Goal: Task Accomplishment & Management: Use online tool/utility

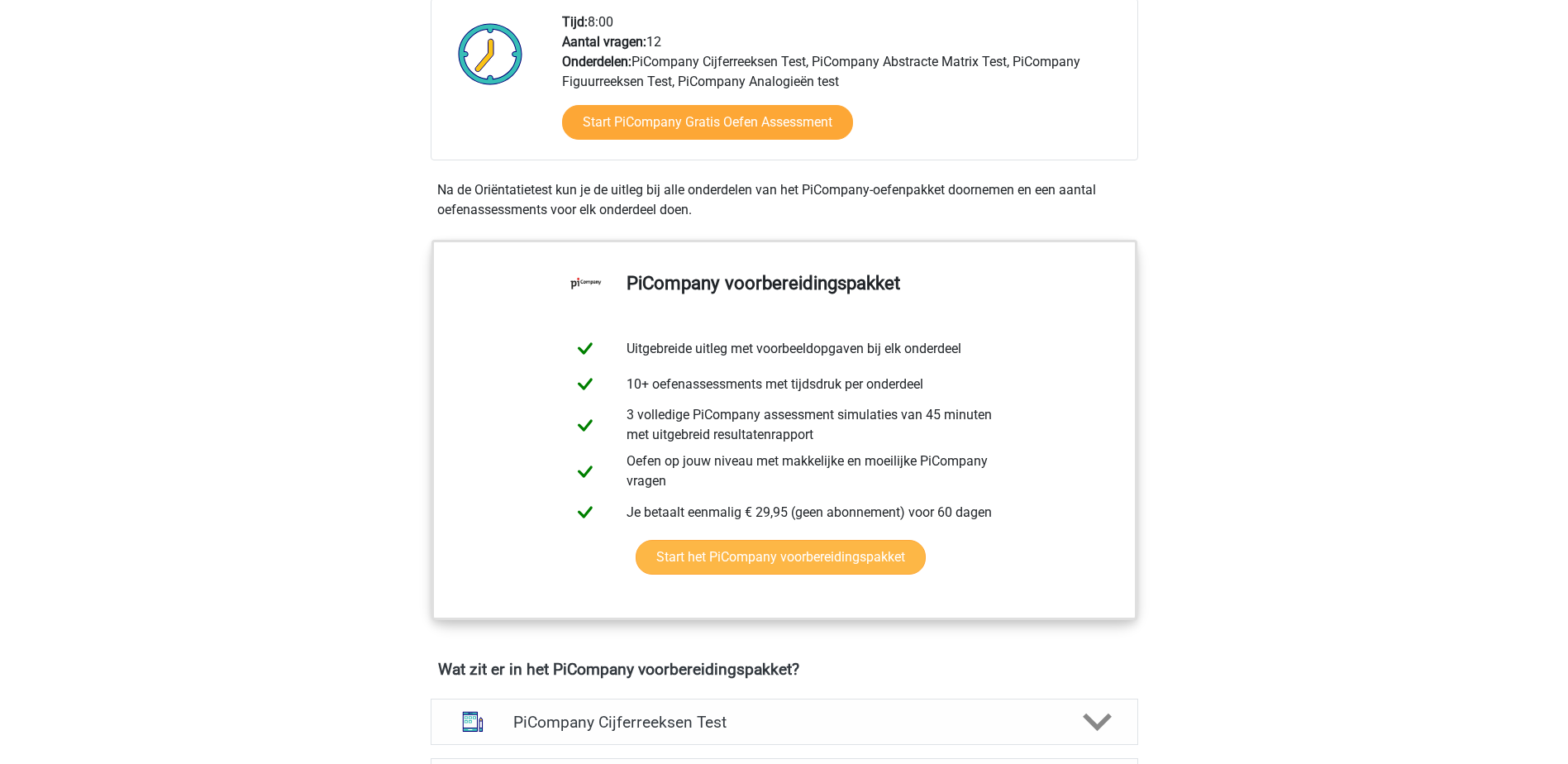
scroll to position [331, 0]
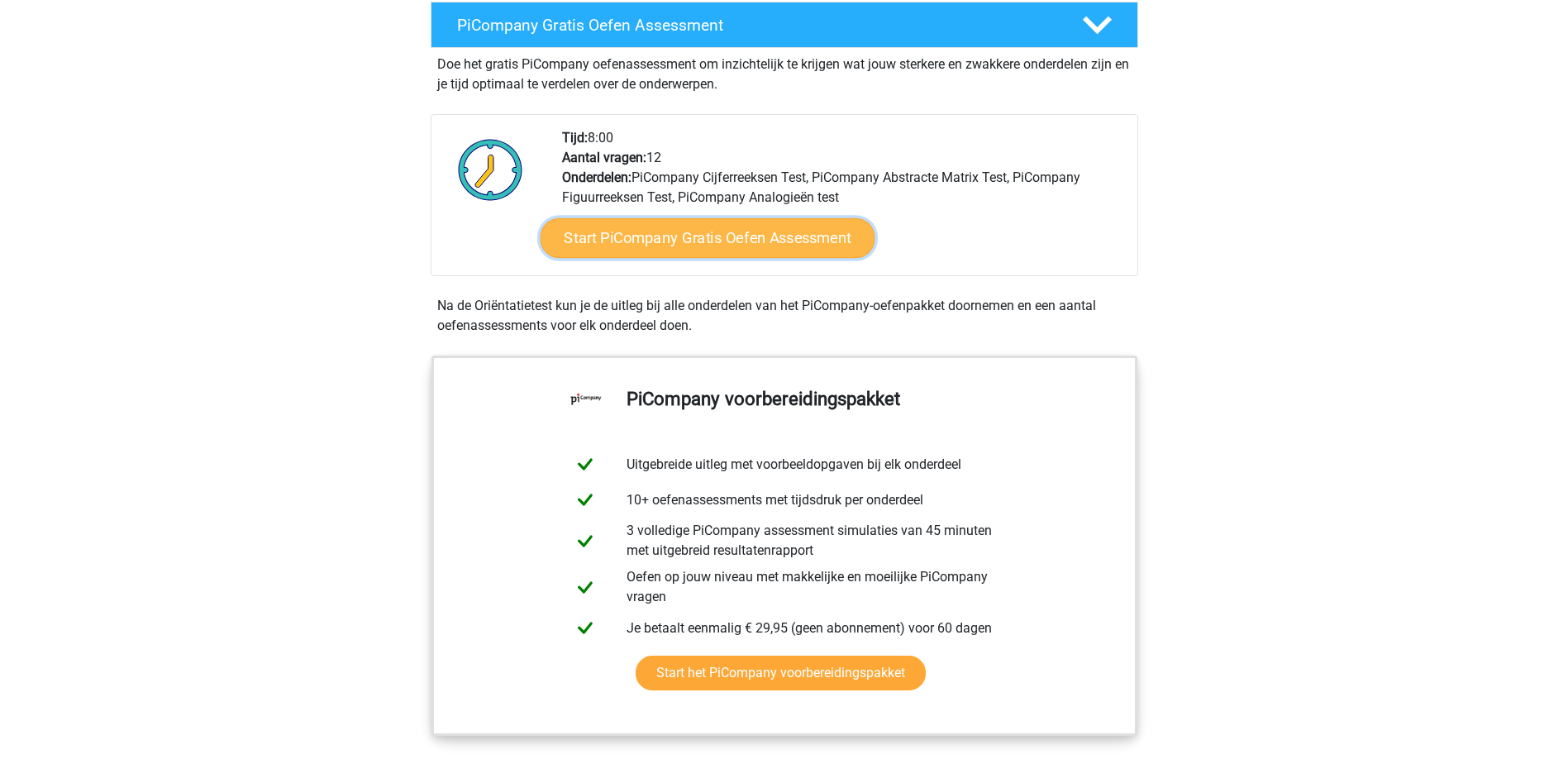
click at [713, 253] on link "Start PiCompany Gratis Oefen Assessment" at bounding box center [706, 237] width 335 height 39
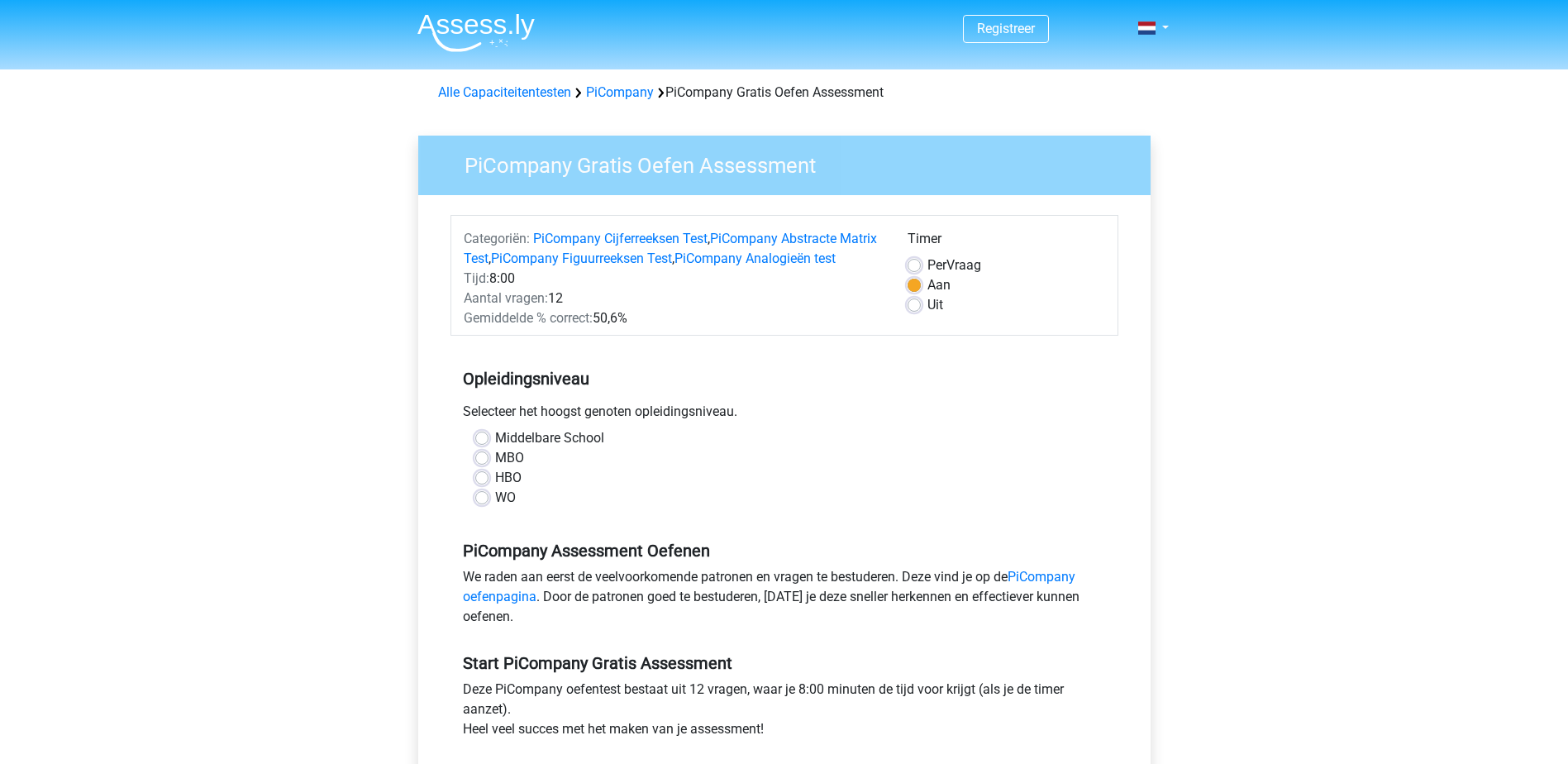
click at [501, 487] on label "HBO" at bounding box center [508, 478] width 26 height 20
click at [489, 484] on input "HBO" at bounding box center [481, 476] width 13 height 17
radio input "true"
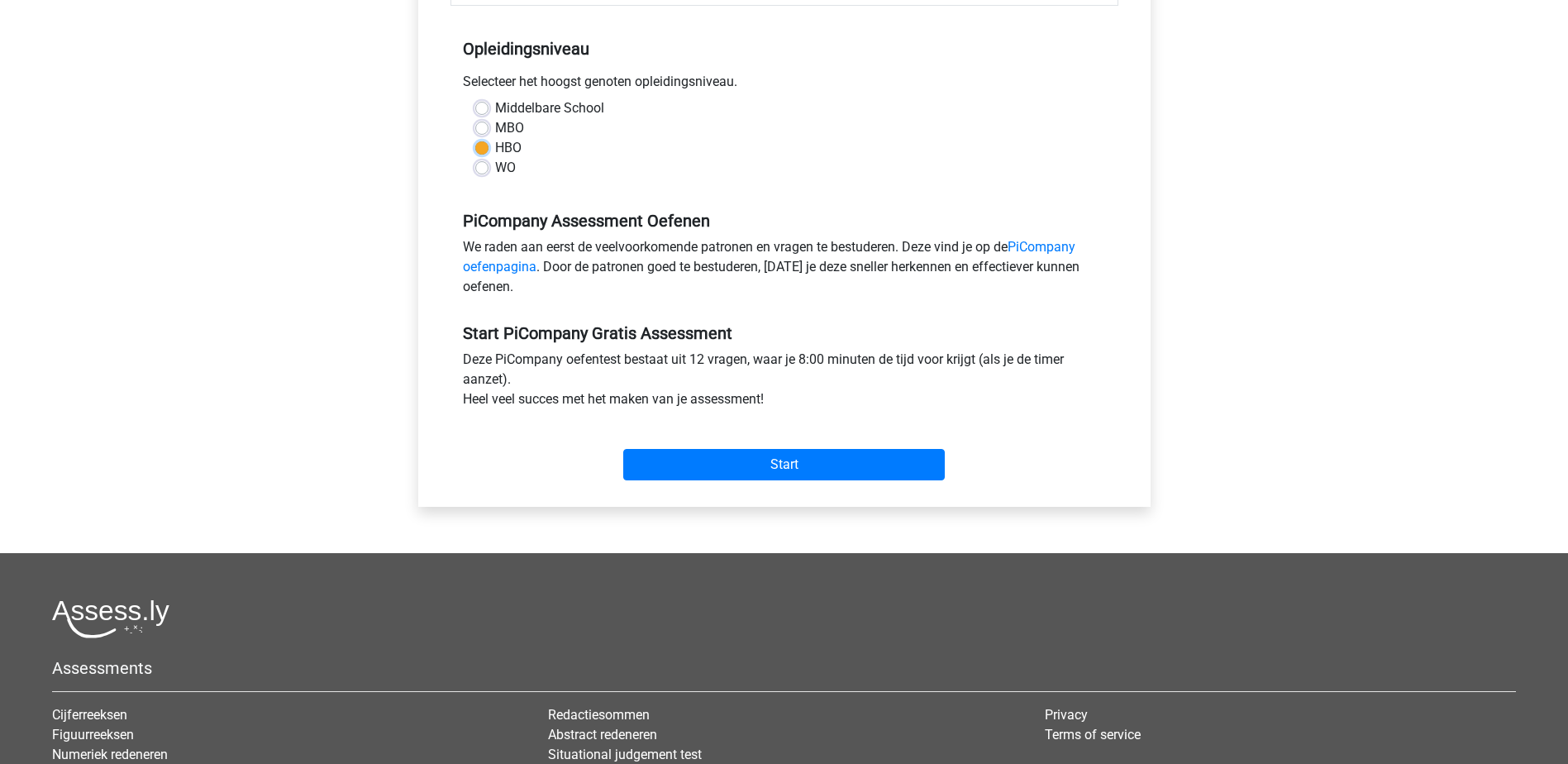
scroll to position [331, 0]
click at [730, 480] on input "Start" at bounding box center [784, 464] width 322 height 31
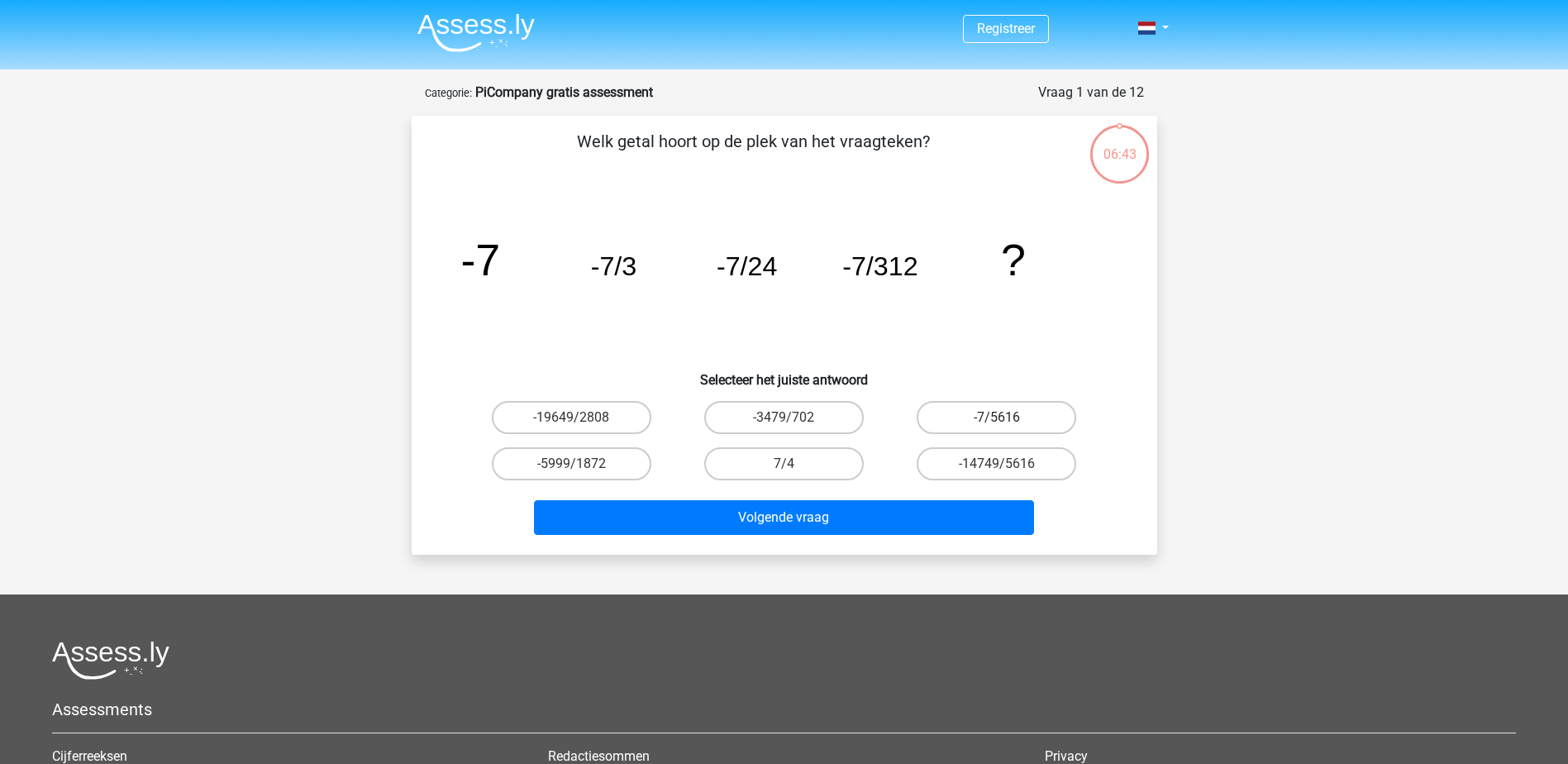
click at [1002, 405] on label "-7/5616" at bounding box center [996, 418] width 160 height 33
click at [1002, 418] on input "-7/5616" at bounding box center [1002, 423] width 11 height 11
radio input "true"
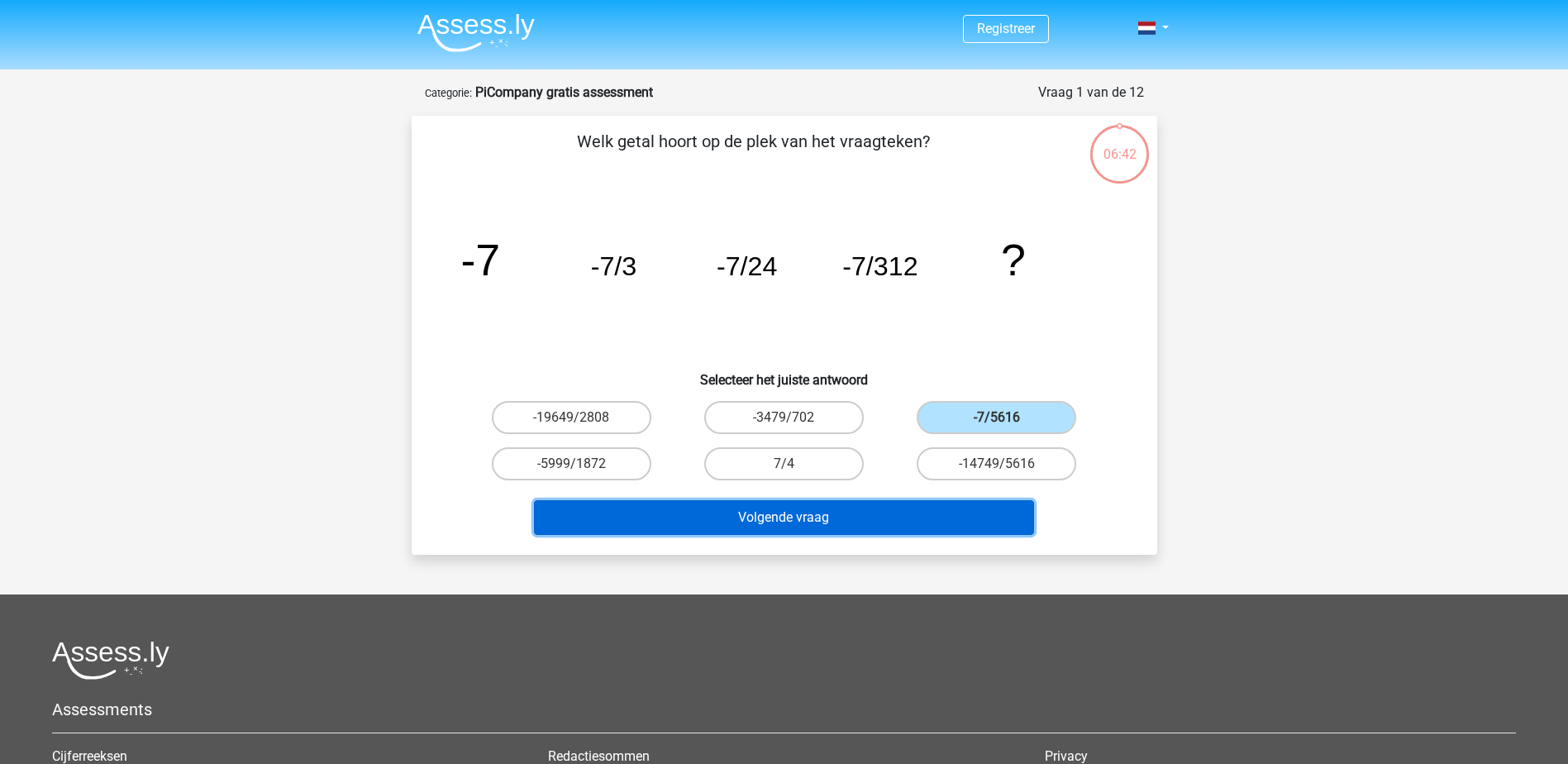
click at [896, 517] on button "Volgende vraag" at bounding box center [784, 517] width 500 height 34
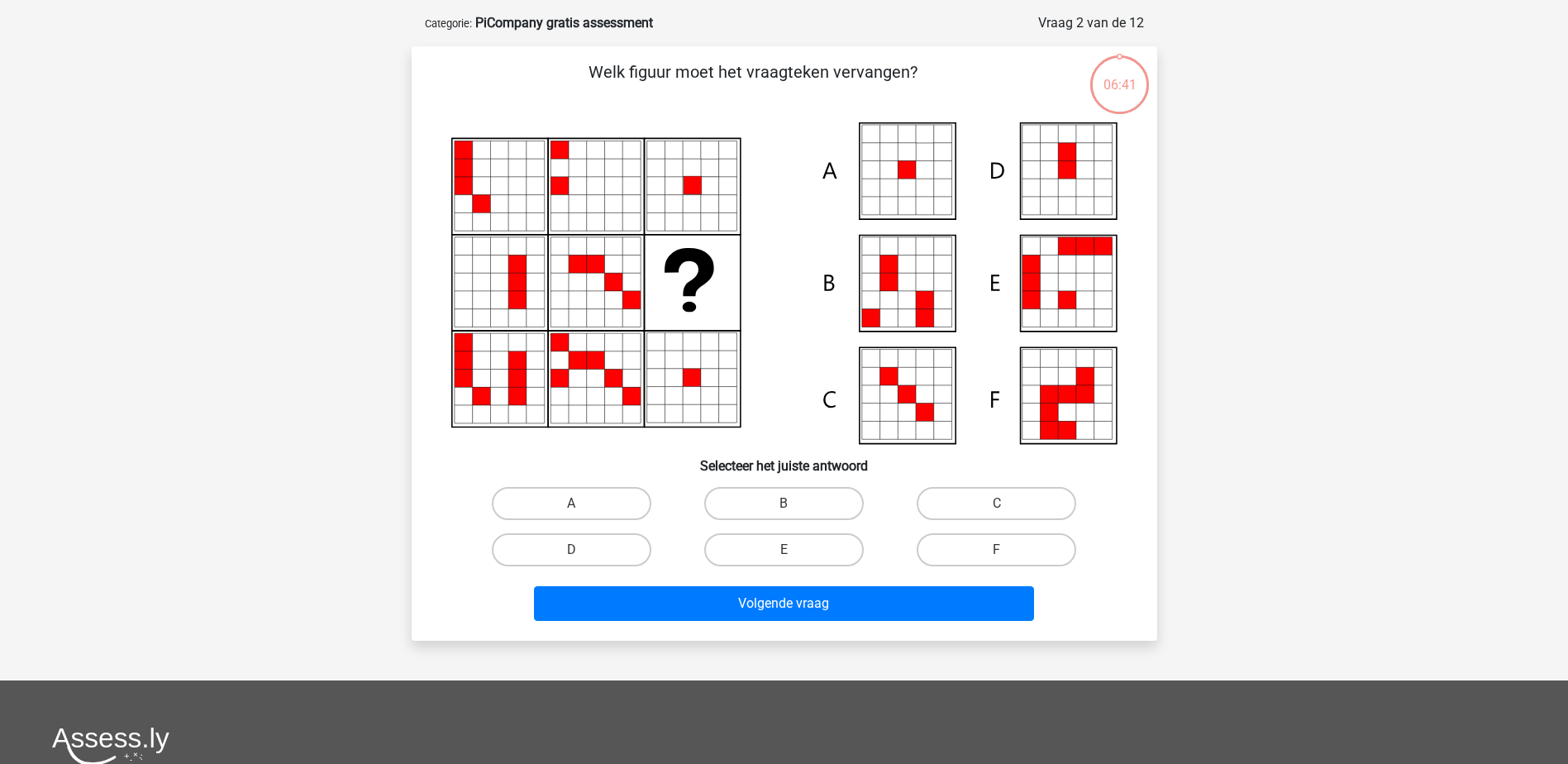
scroll to position [82, 0]
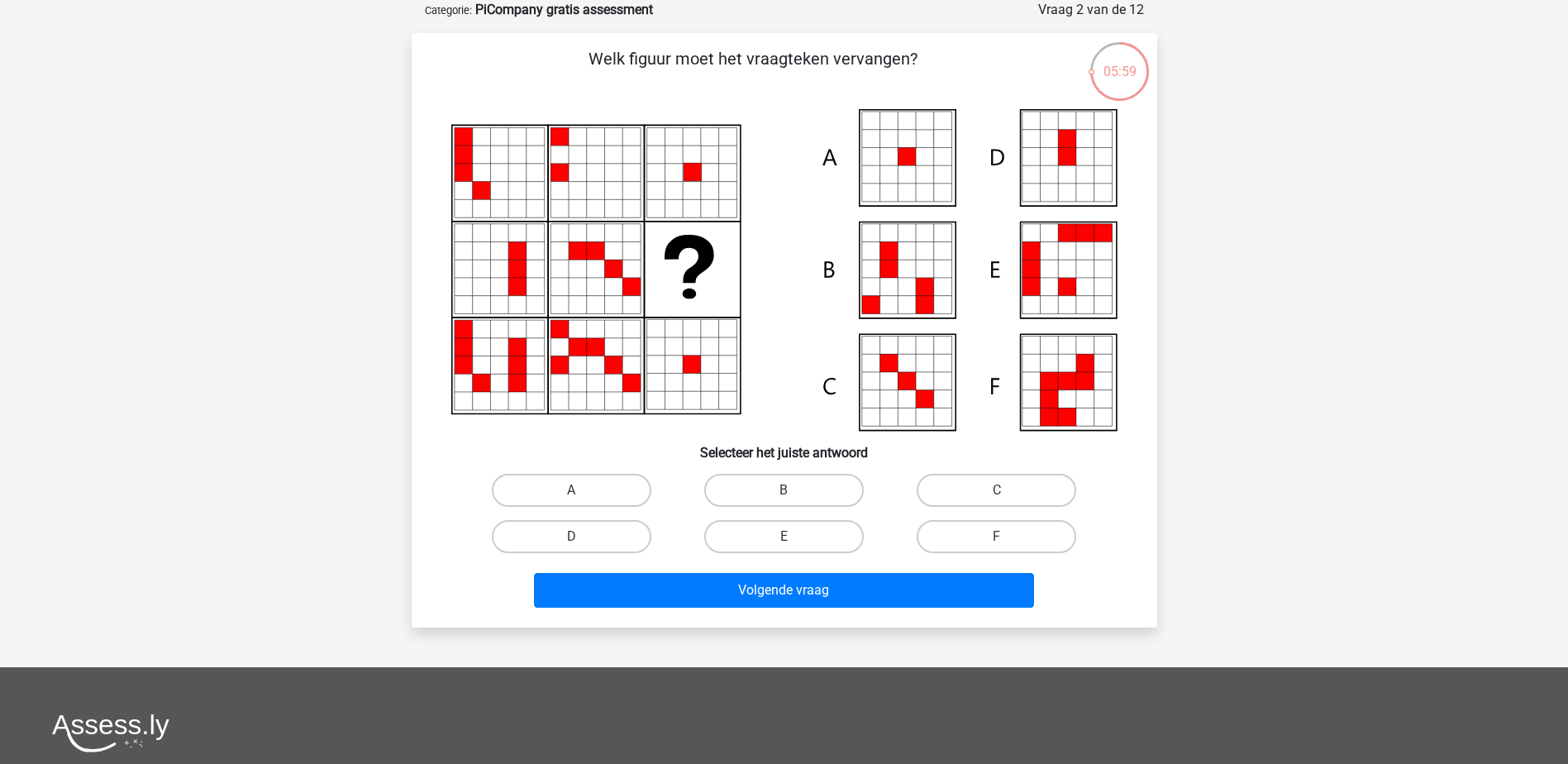
click at [935, 172] on icon at bounding box center [942, 175] width 19 height 19
click at [895, 159] on icon at bounding box center [889, 157] width 19 height 19
click at [595, 485] on label "A" at bounding box center [571, 490] width 160 height 33
click at [582, 490] on input "A" at bounding box center [576, 495] width 11 height 11
radio input "true"
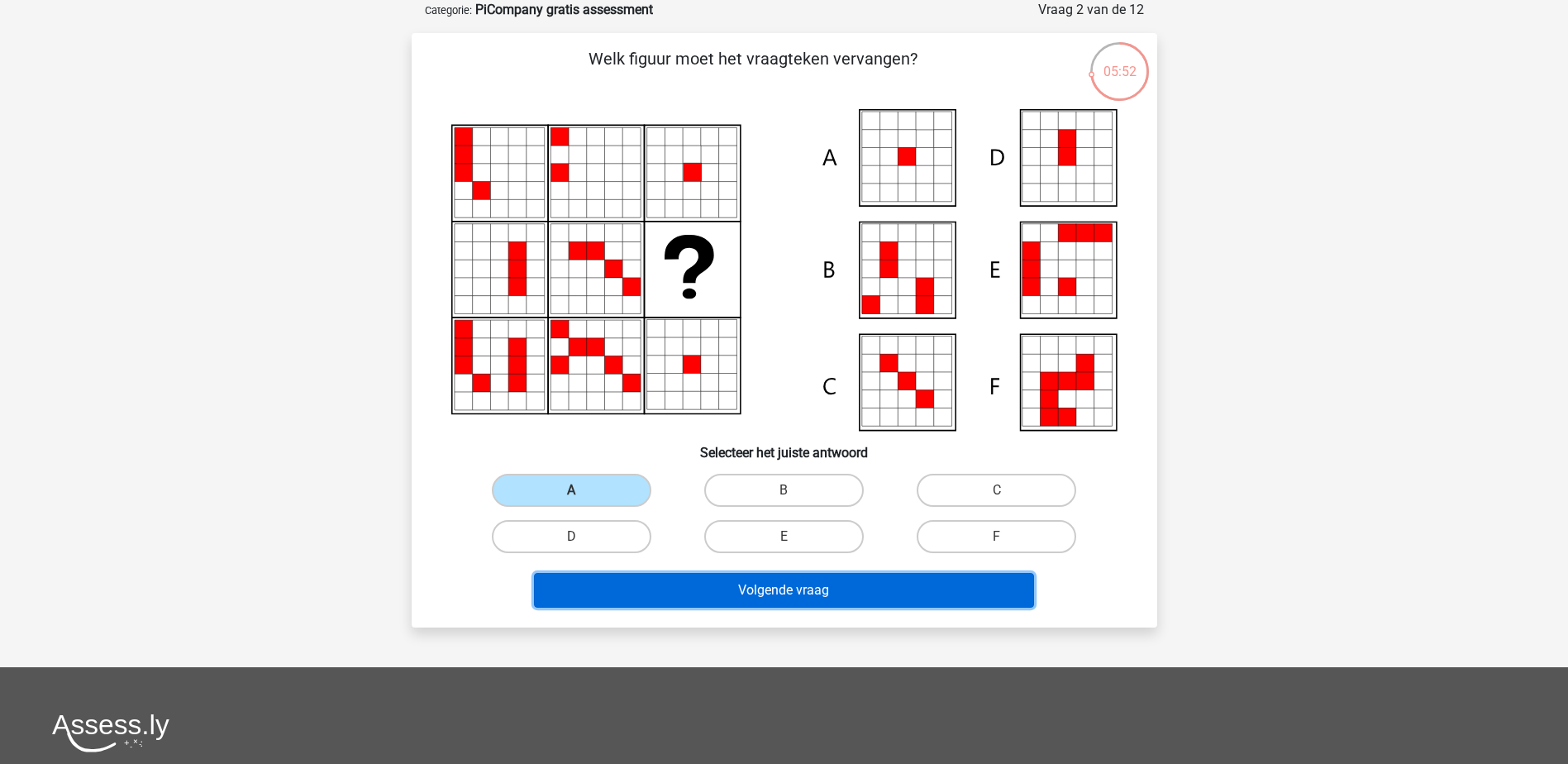
click at [811, 583] on button "Volgende vraag" at bounding box center [784, 589] width 500 height 34
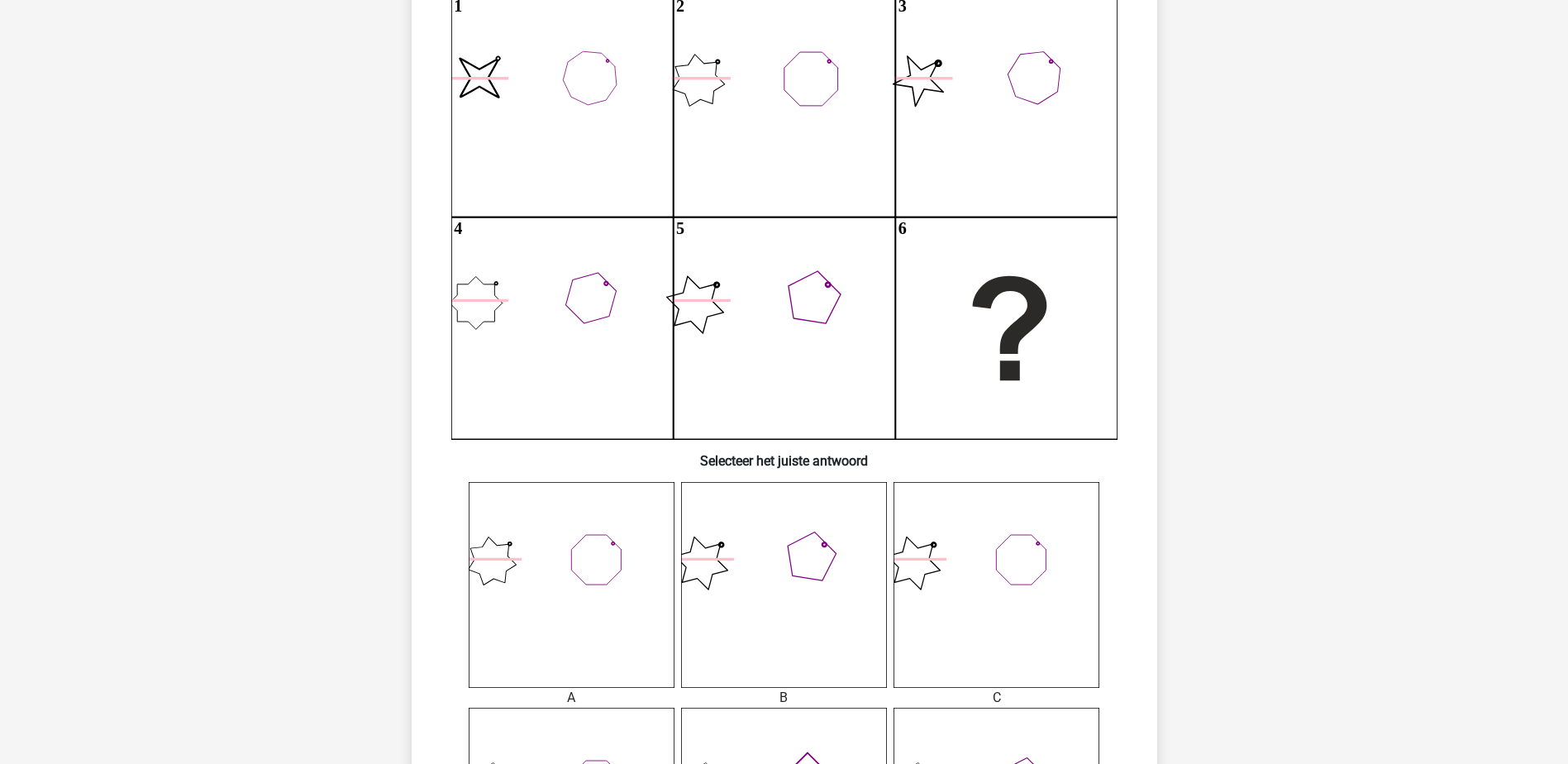
scroll to position [166, 0]
